Goal: Navigation & Orientation: Find specific page/section

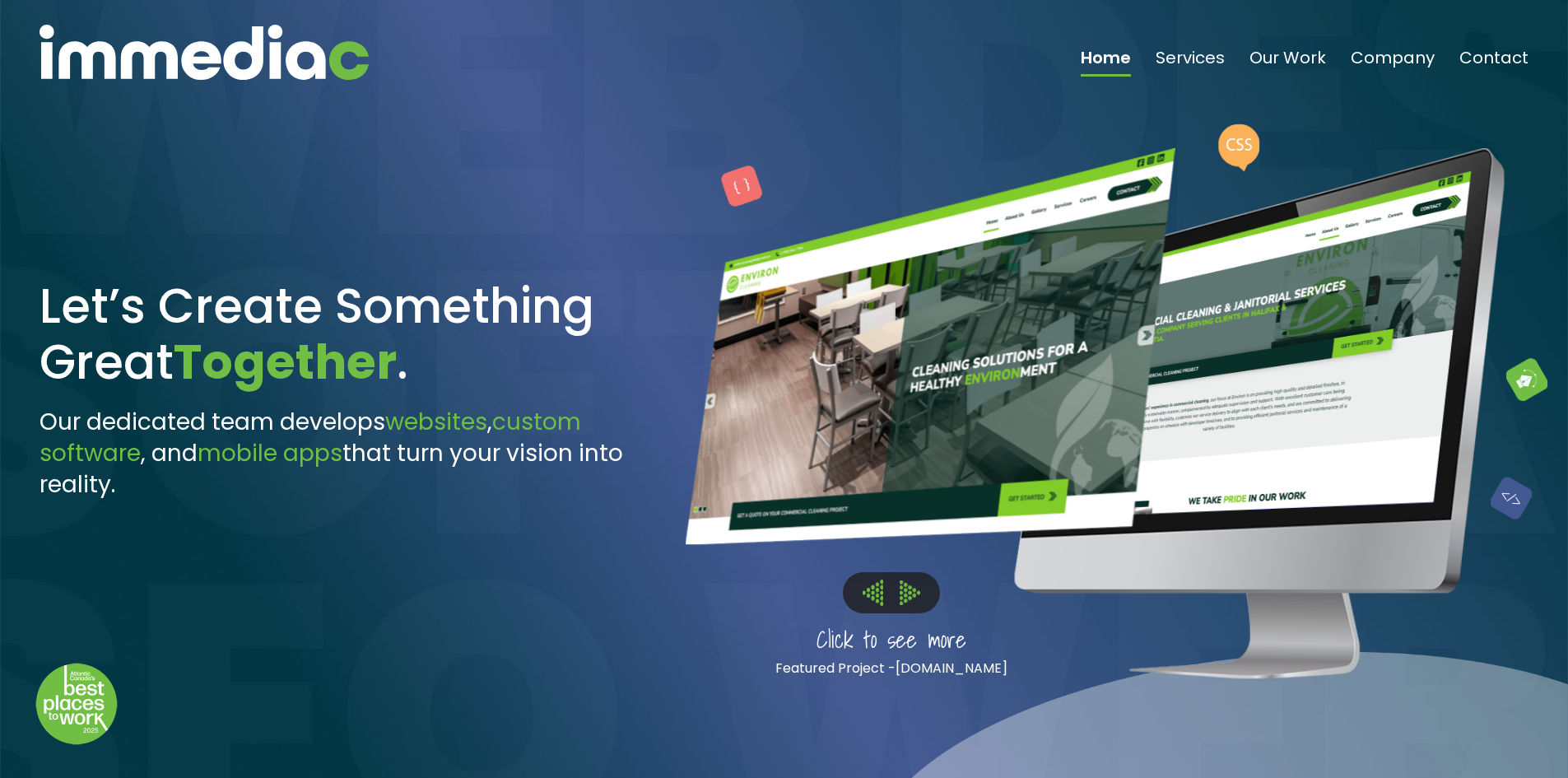
click at [910, 595] on img at bounding box center [910, 592] width 20 height 24
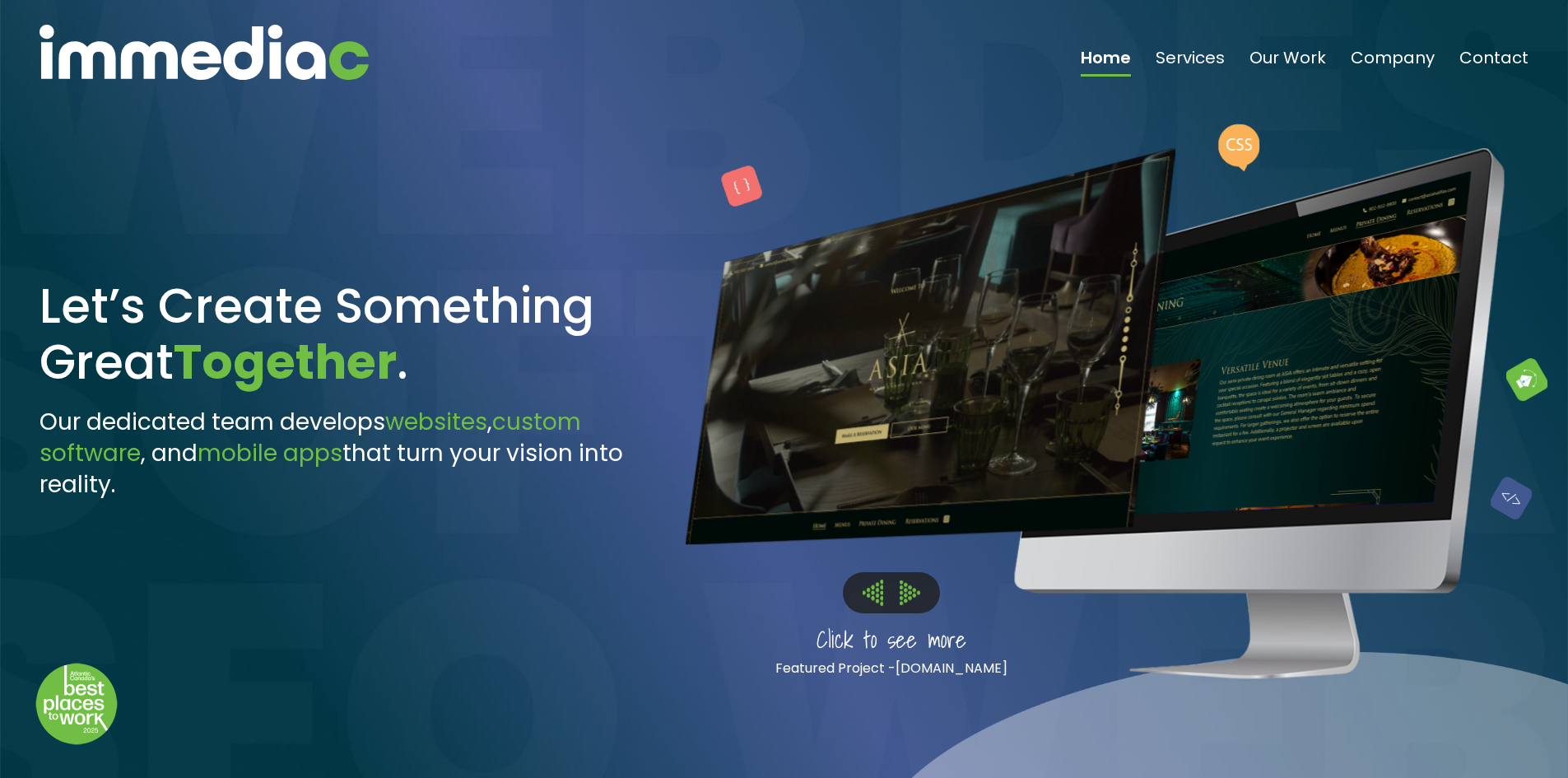
click at [910, 595] on img at bounding box center [910, 592] width 20 height 24
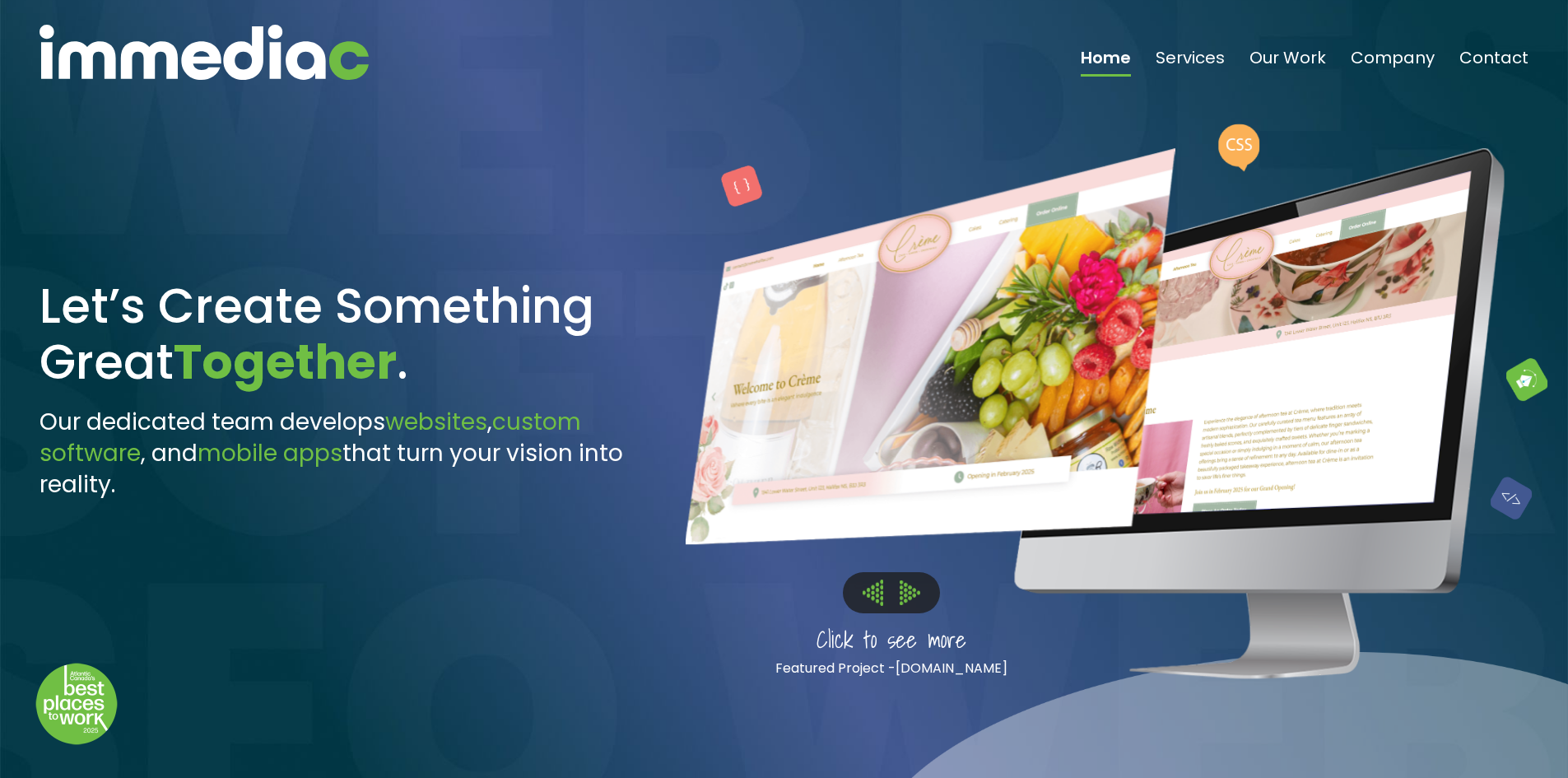
click at [910, 595] on img at bounding box center [910, 592] width 20 height 24
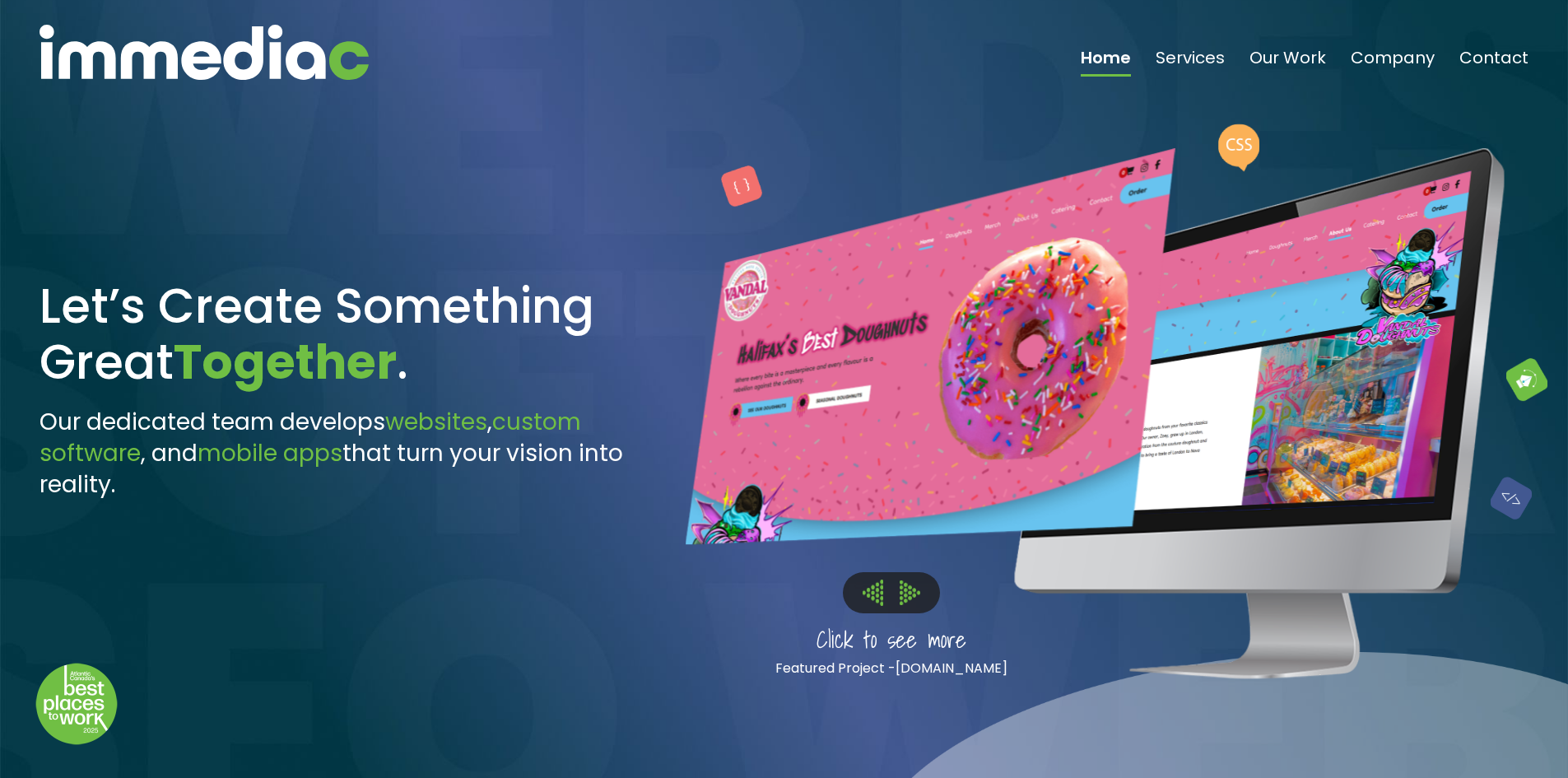
click at [918, 591] on img at bounding box center [910, 592] width 20 height 24
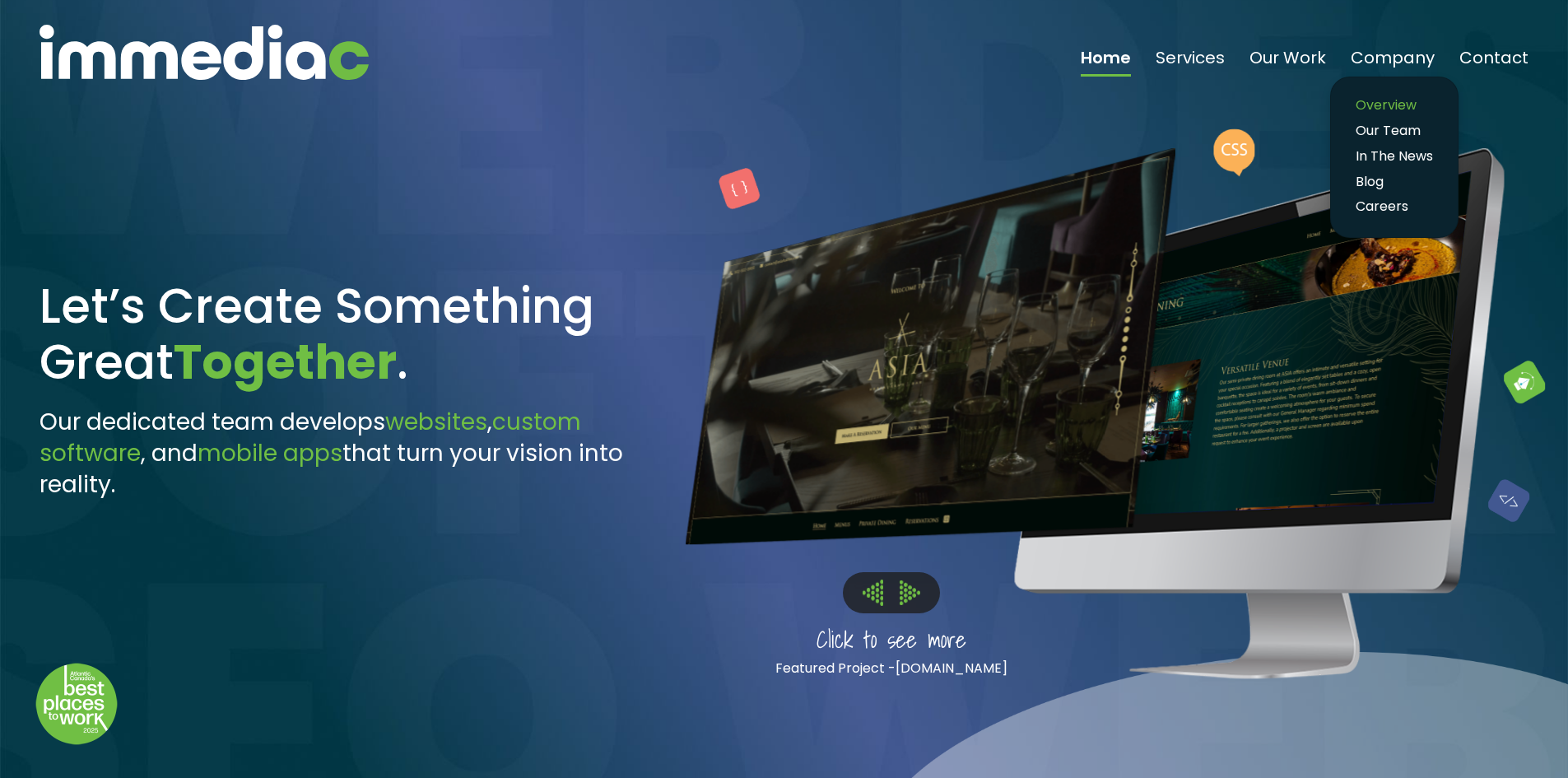
click at [1387, 100] on link "Overview" at bounding box center [1394, 106] width 94 height 24
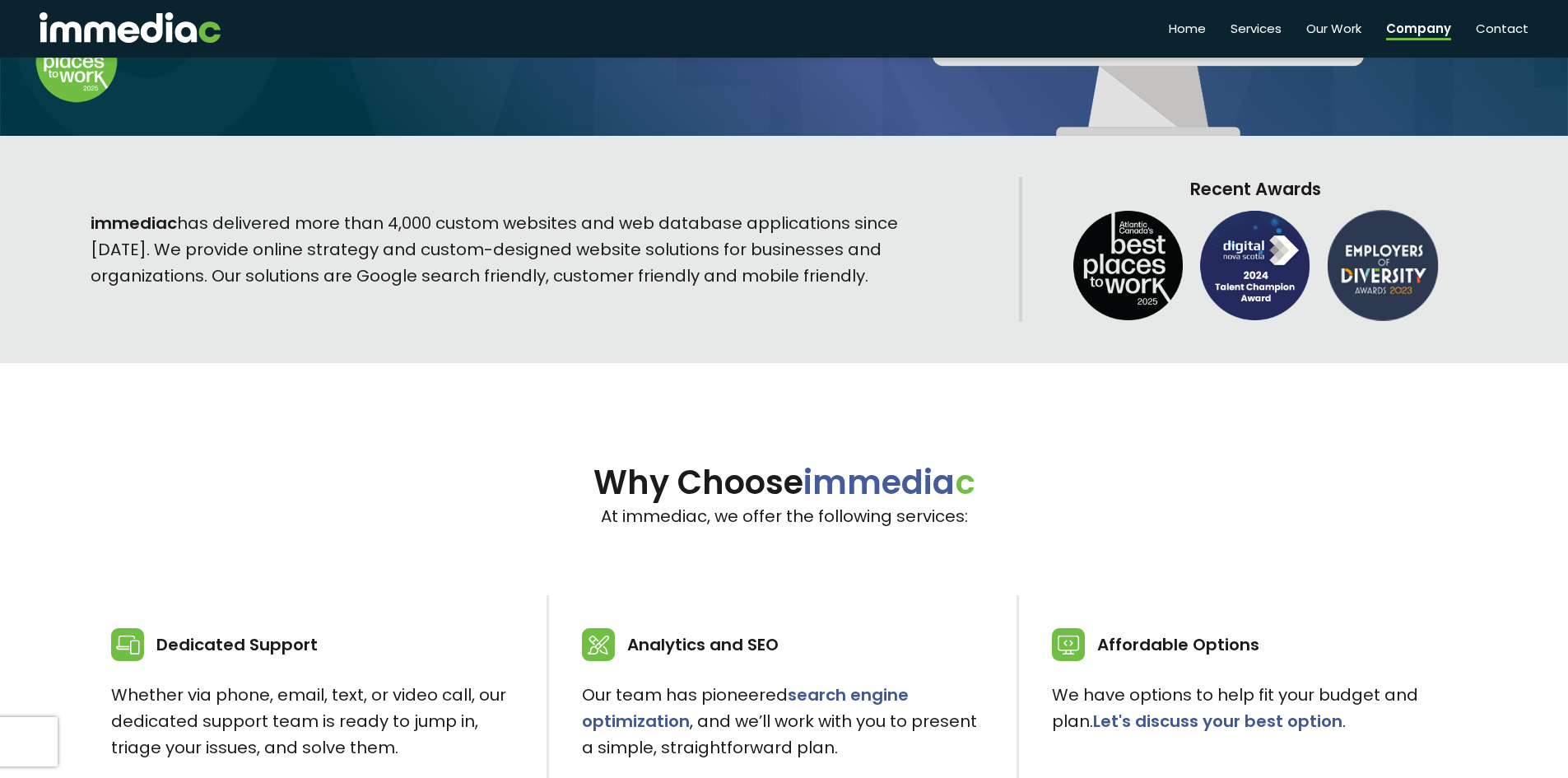
scroll to position [159, 0]
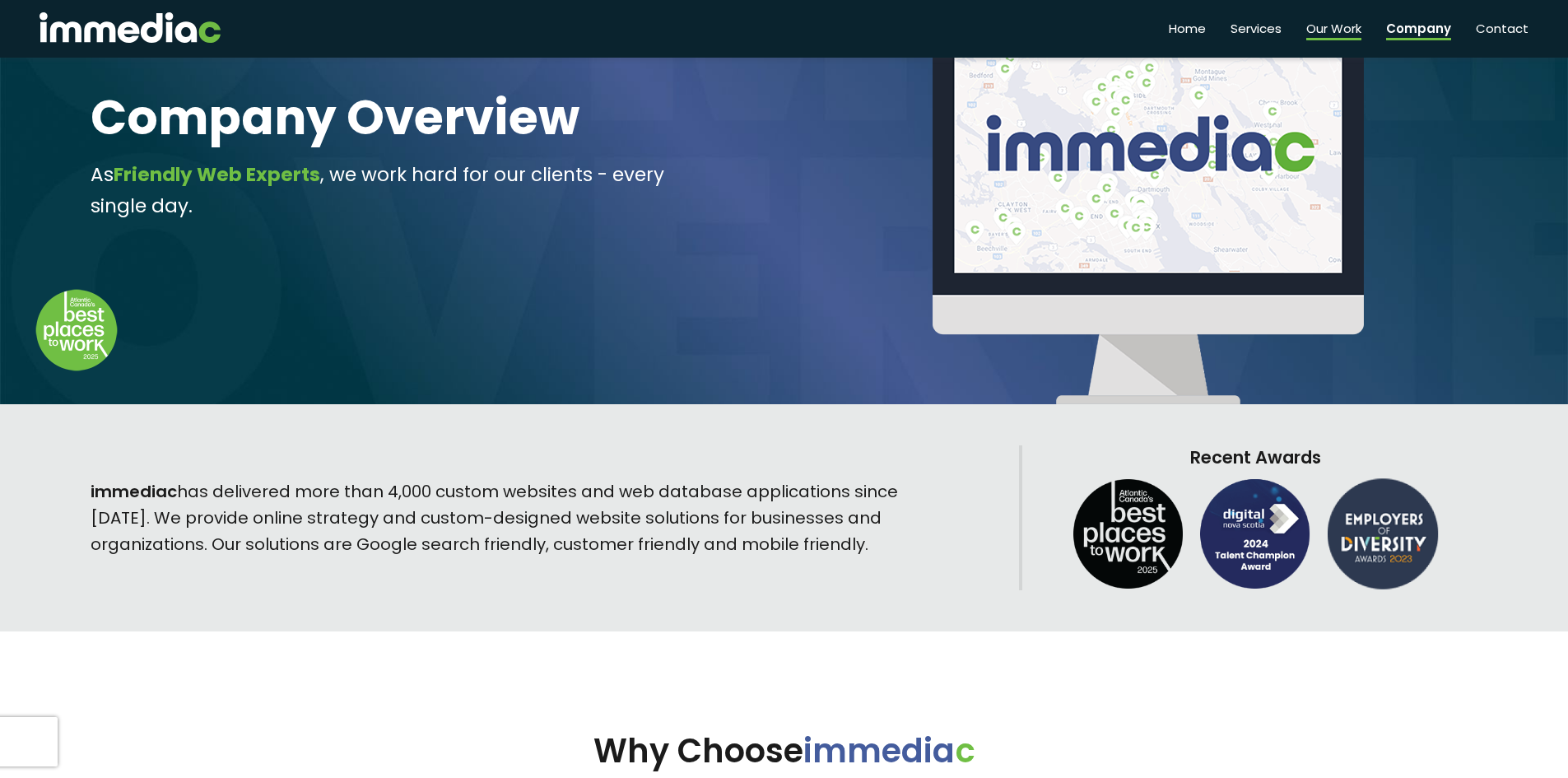
click at [1351, 29] on link "Our Work" at bounding box center [1334, 26] width 55 height 28
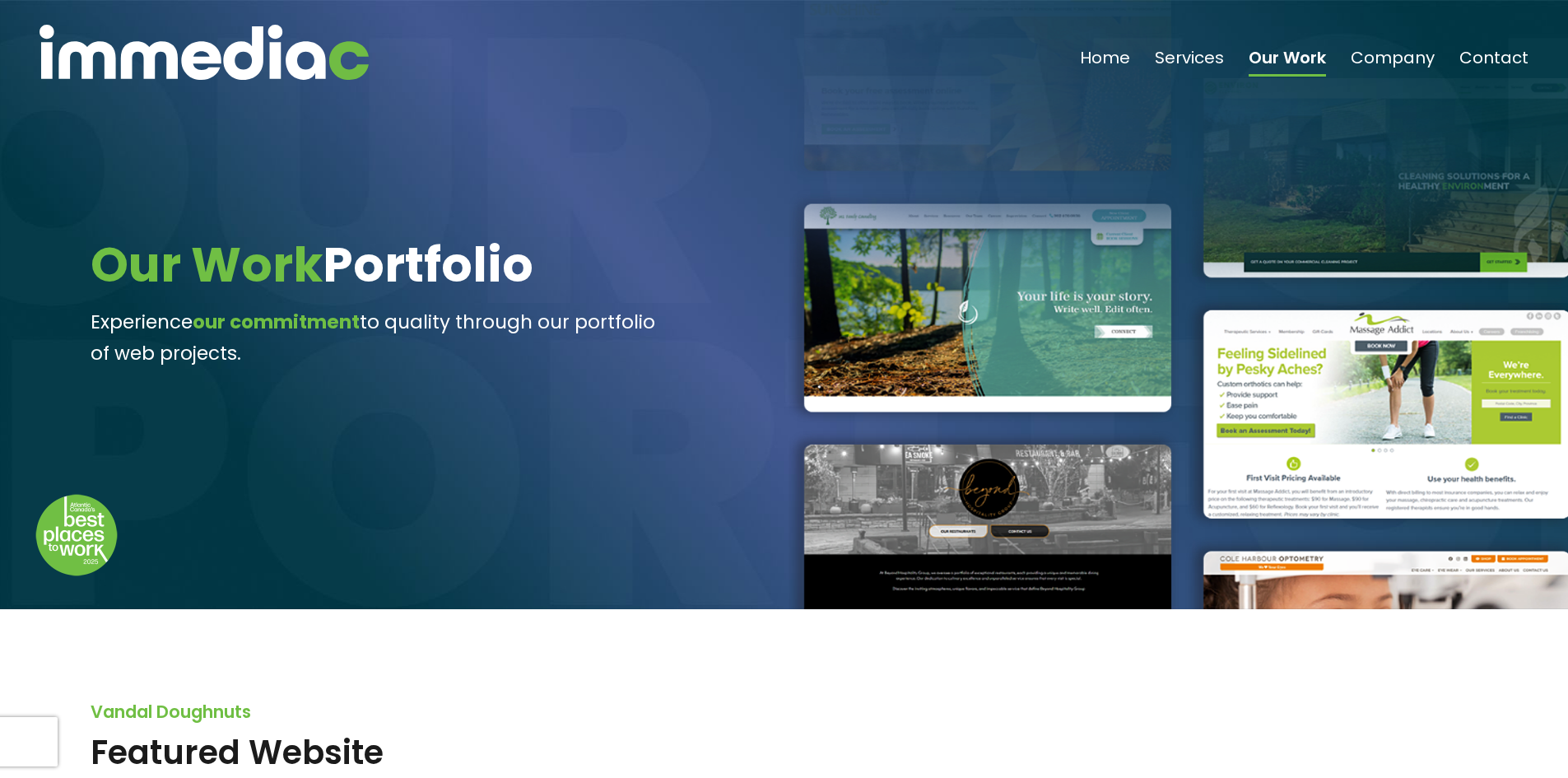
click at [231, 65] on img at bounding box center [204, 53] width 329 height 55
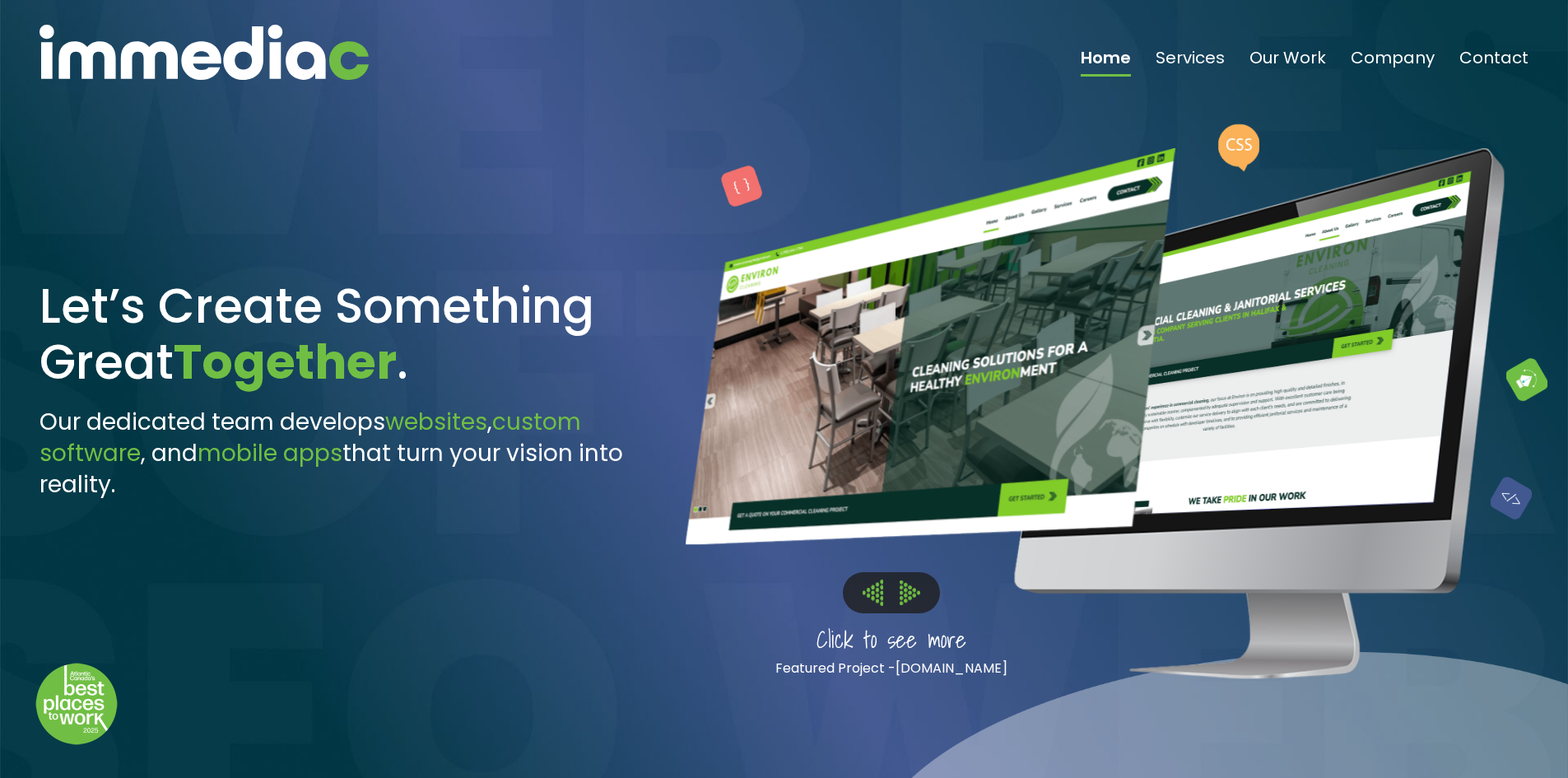
click at [920, 593] on button at bounding box center [910, 593] width 37 height 26
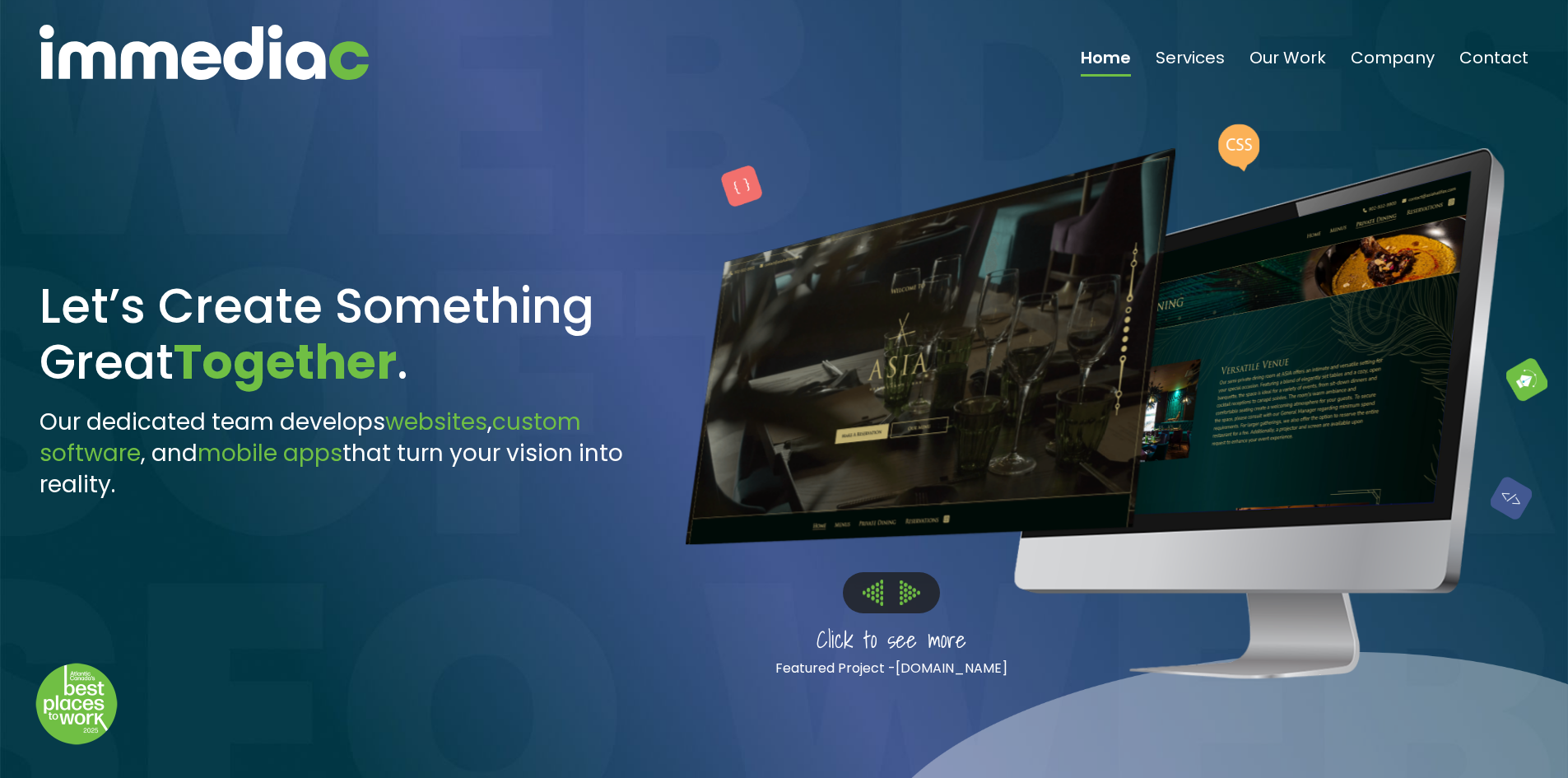
click at [912, 592] on img at bounding box center [910, 592] width 20 height 24
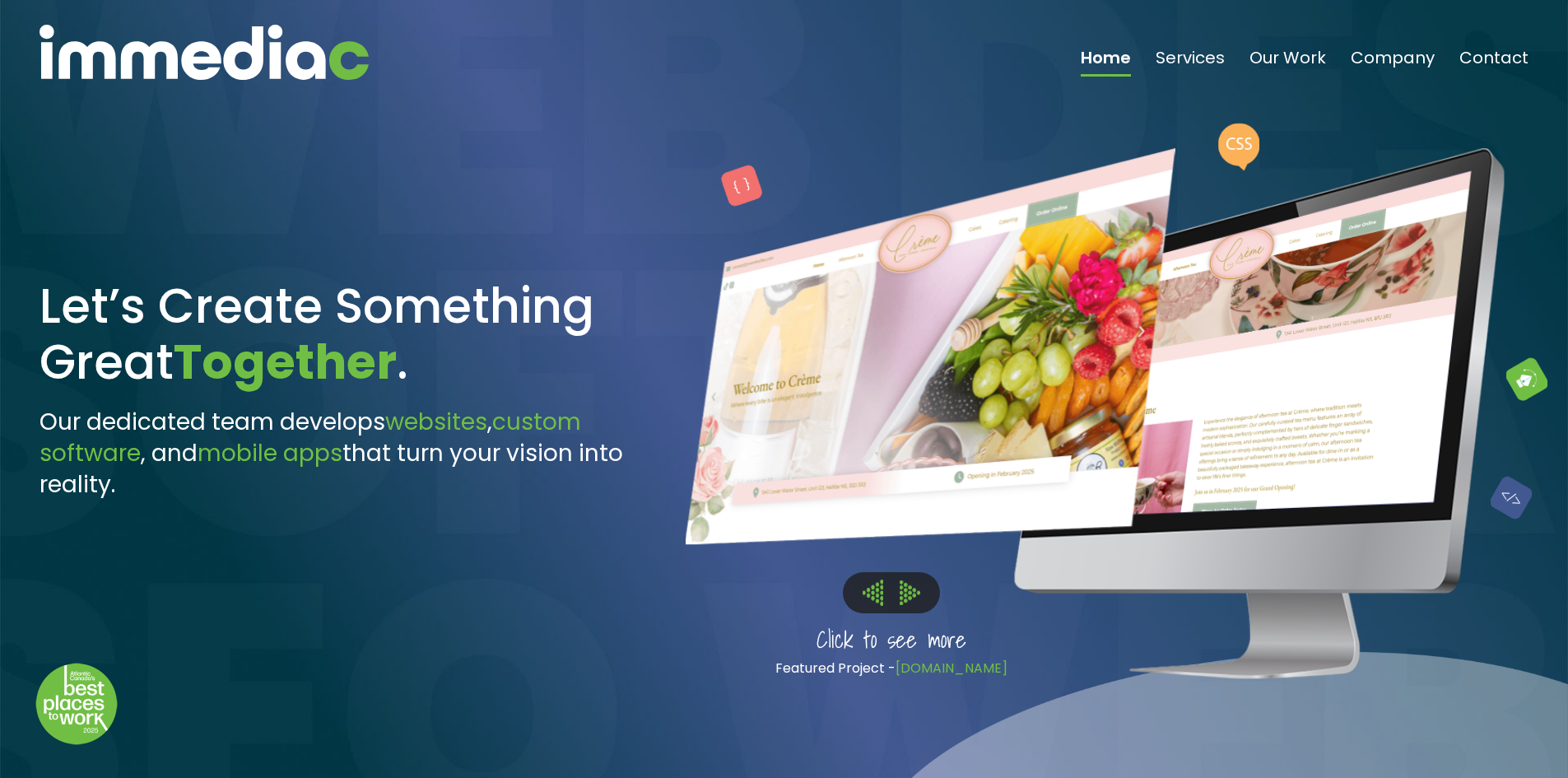
click at [916, 671] on link "[DOMAIN_NAME]" at bounding box center [950, 667] width 112 height 19
